Goal: Task Accomplishment & Management: Use online tool/utility

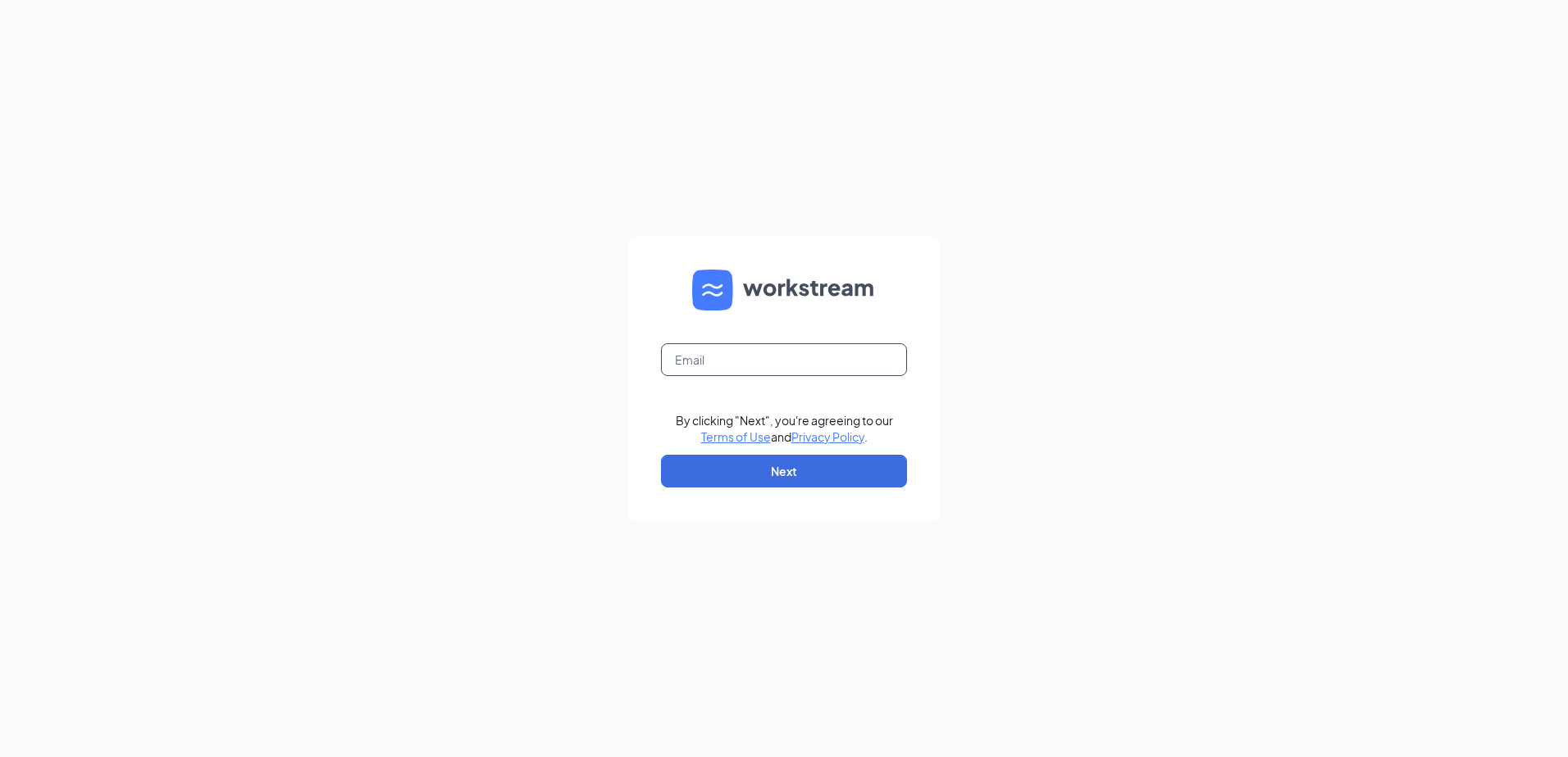
click at [842, 355] on input "text" at bounding box center [784, 360] width 246 height 33
type input "sarafrankjeremy13@gmail.com"
click at [838, 463] on button "Next" at bounding box center [784, 471] width 246 height 33
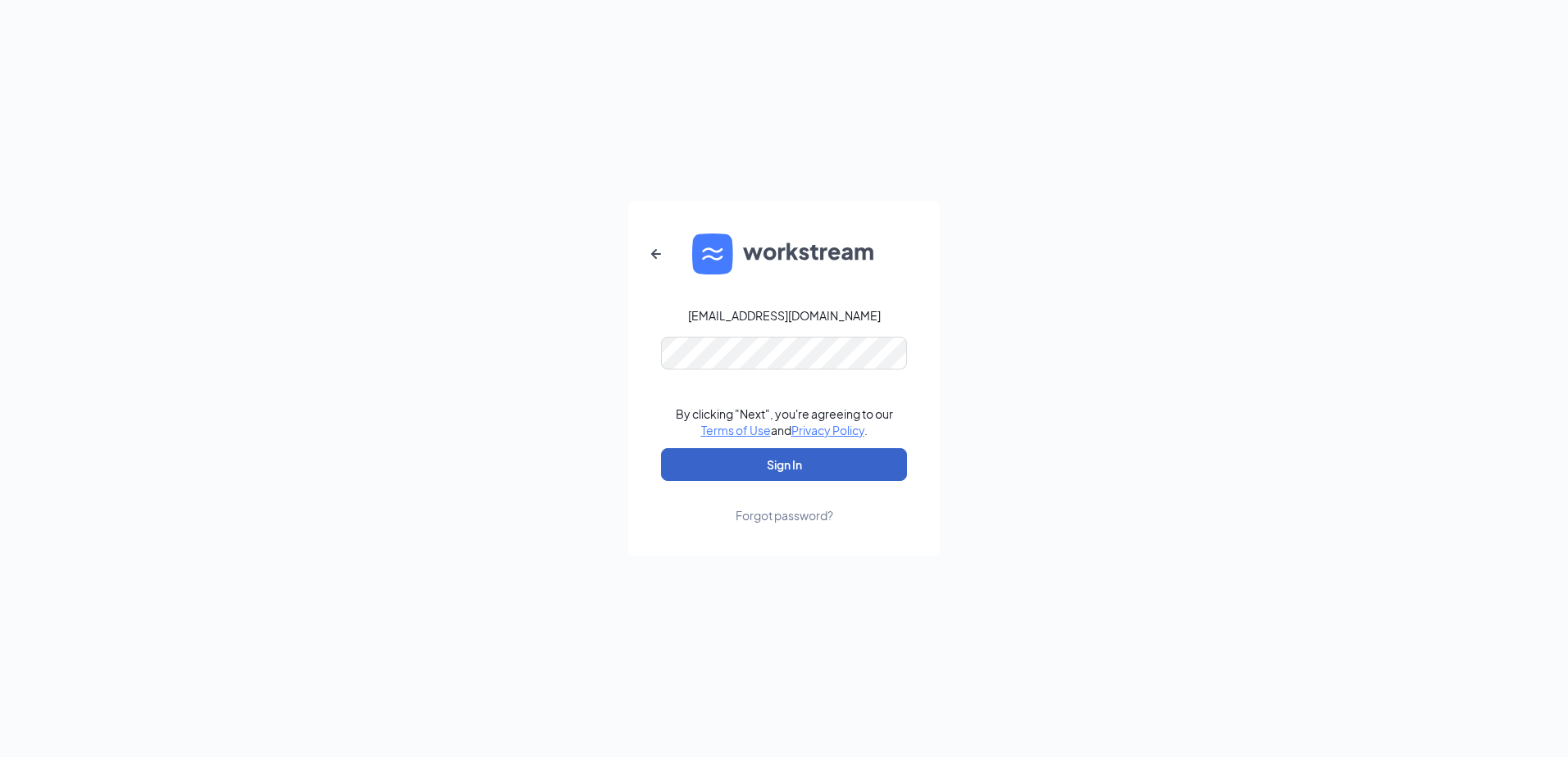
click at [843, 470] on button "Sign In" at bounding box center [784, 464] width 246 height 33
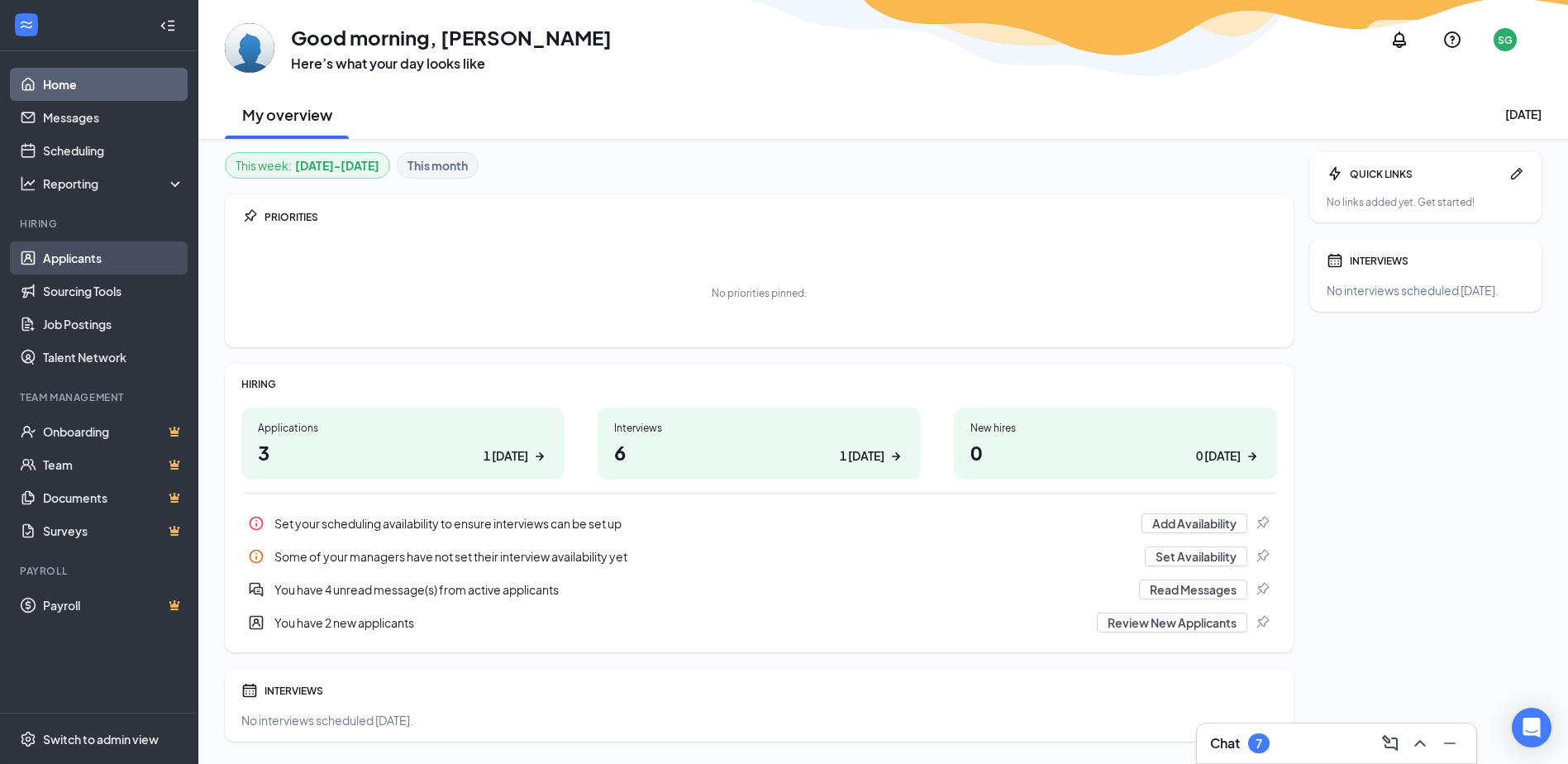
click at [64, 259] on link "Applicants" at bounding box center [113, 258] width 141 height 33
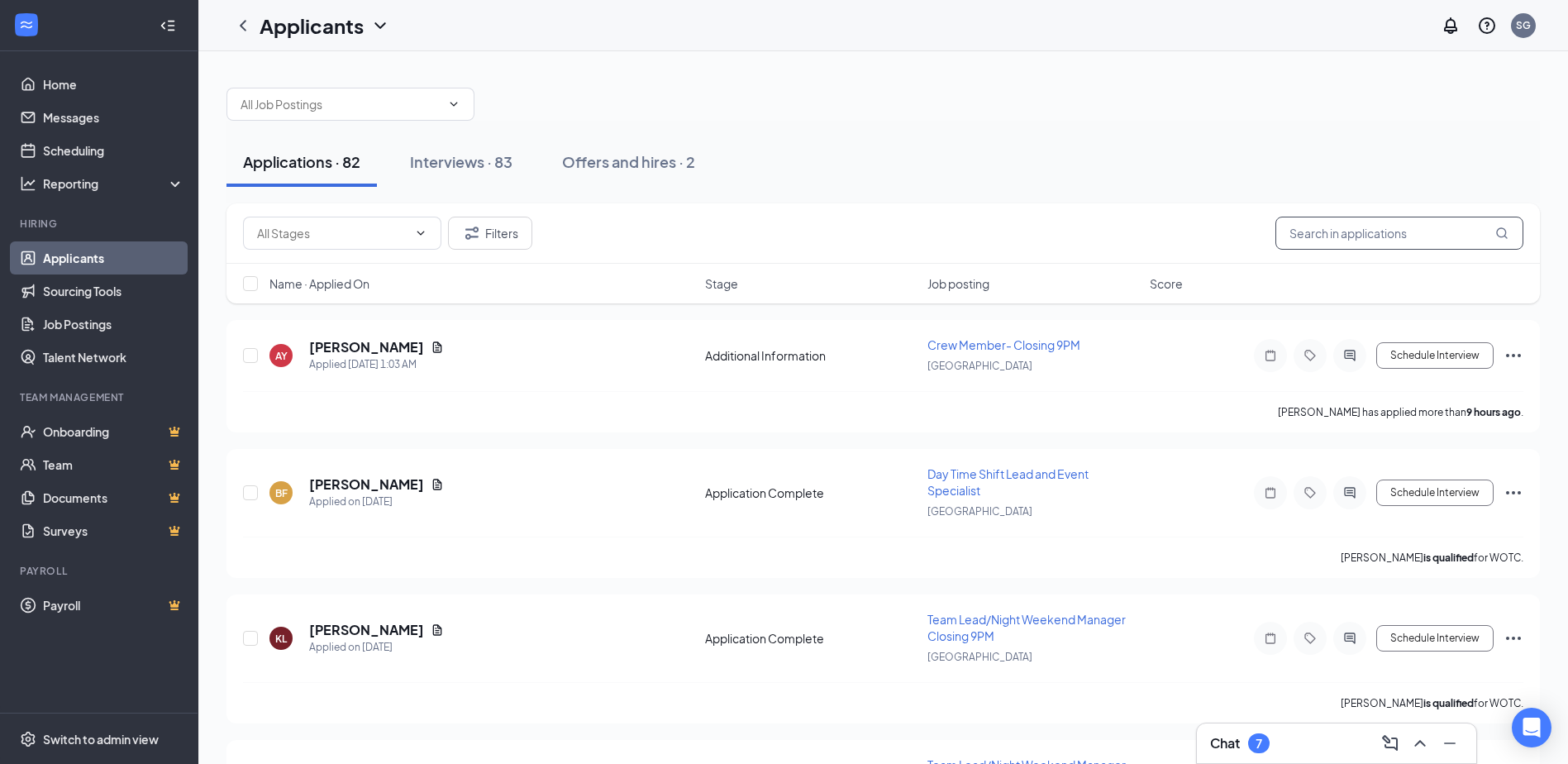
click at [1461, 229] on input "text" at bounding box center [1399, 233] width 248 height 33
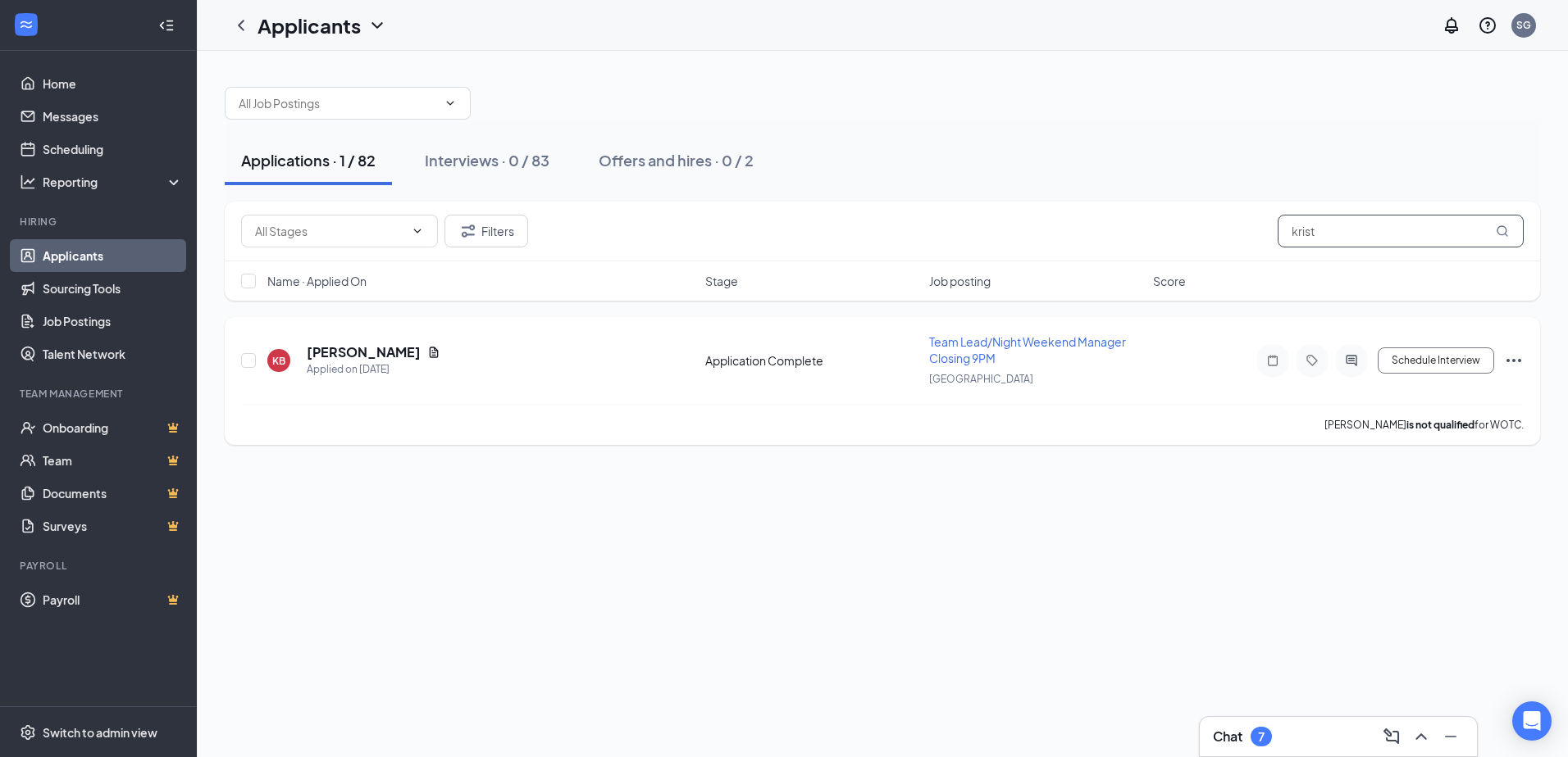
type input "krist"
click at [429, 354] on icon "Document" at bounding box center [434, 352] width 9 height 10
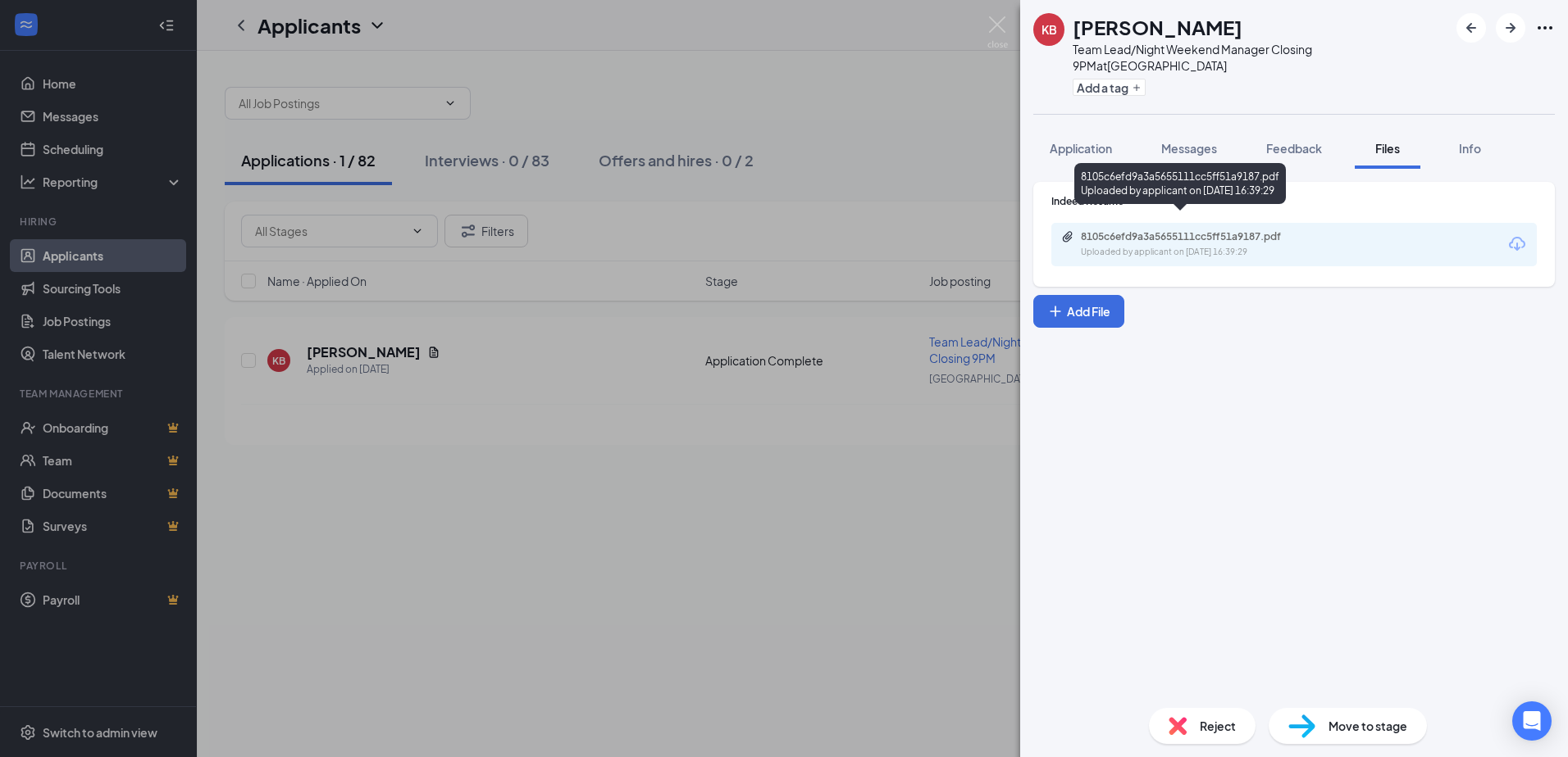
click at [1192, 230] on div "8105c6efd9a3a5655111cc5ff51a9187.pdf" at bounding box center [1194, 236] width 229 height 13
drag, startPoint x: 1005, startPoint y: 26, endPoint x: 997, endPoint y: 19, distance: 10.6
click at [1004, 26] on img at bounding box center [998, 32] width 21 height 32
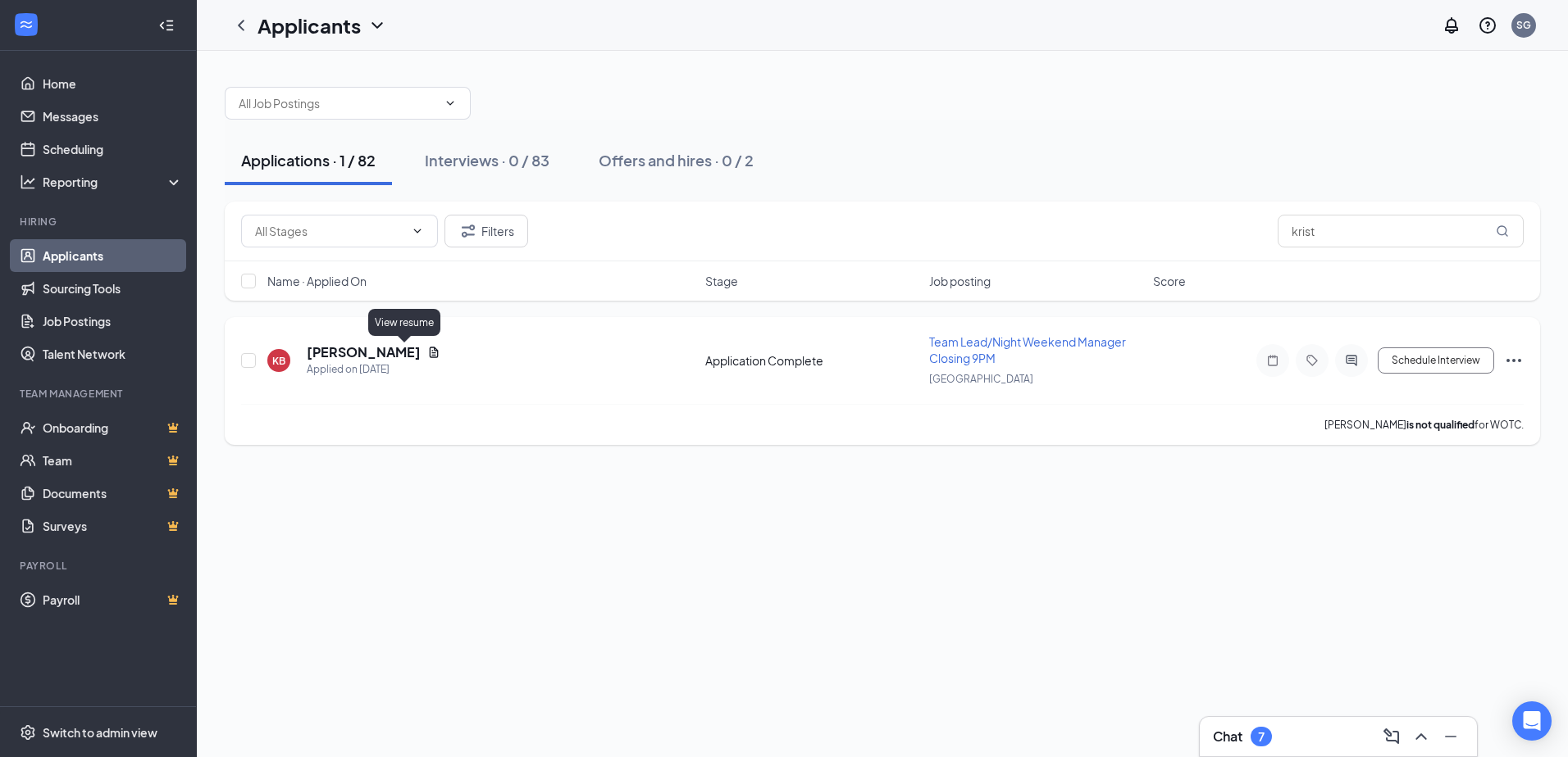
click at [429, 348] on icon "Document" at bounding box center [434, 352] width 9 height 10
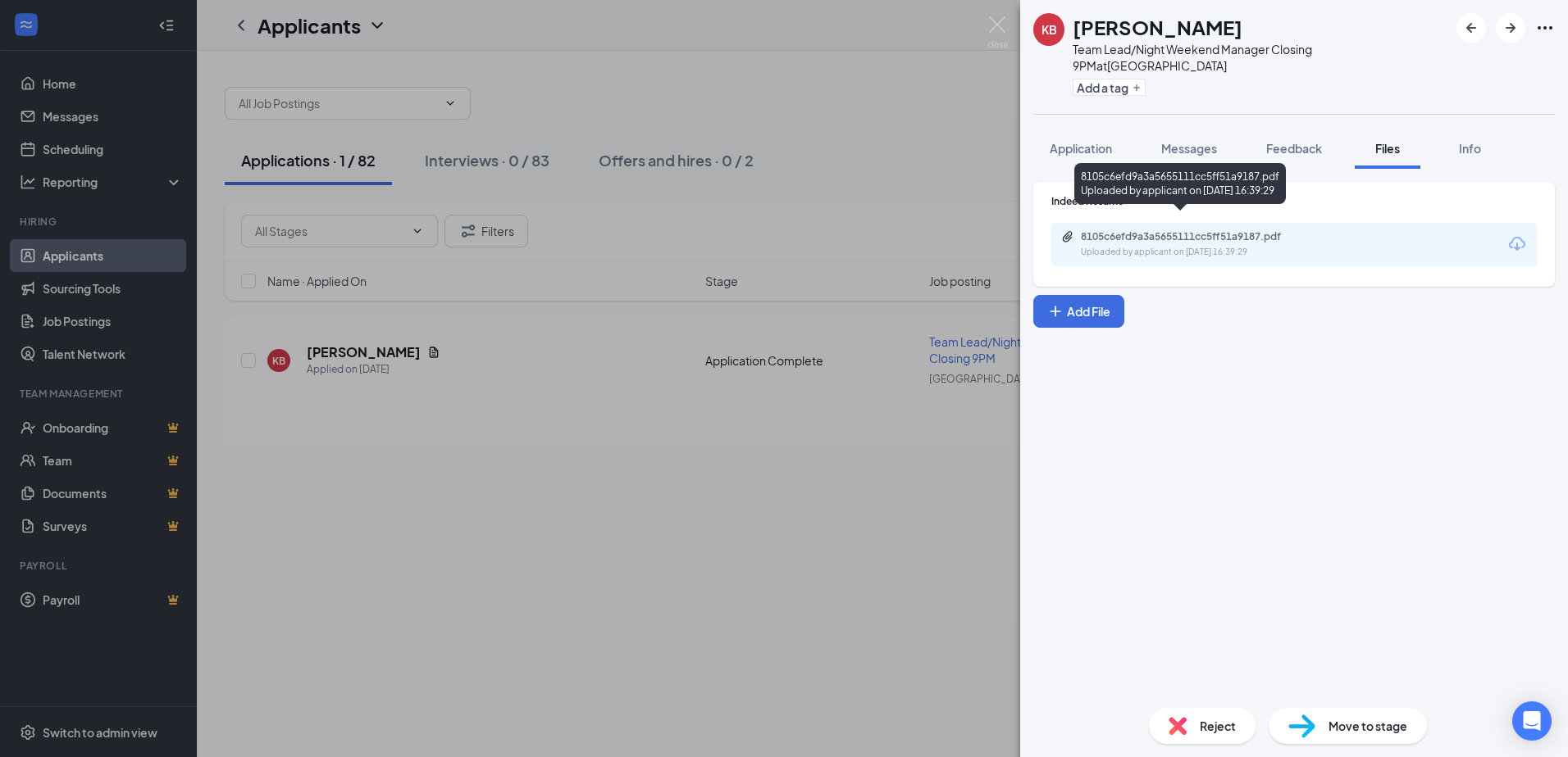
click at [1228, 230] on div "8105c6efd9a3a5655111cc5ff51a9187.pdf" at bounding box center [1194, 236] width 229 height 13
